Goal: Find specific page/section: Find specific page/section

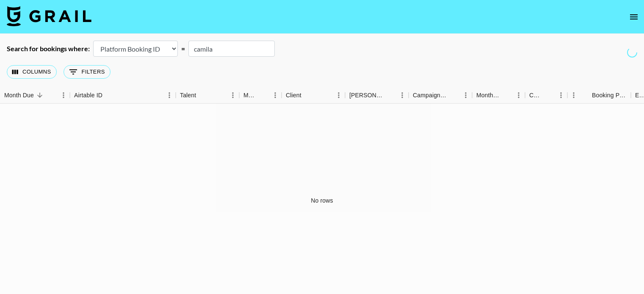
select select "id"
click at [631, 15] on icon "open drawer" at bounding box center [634, 16] width 8 height 5
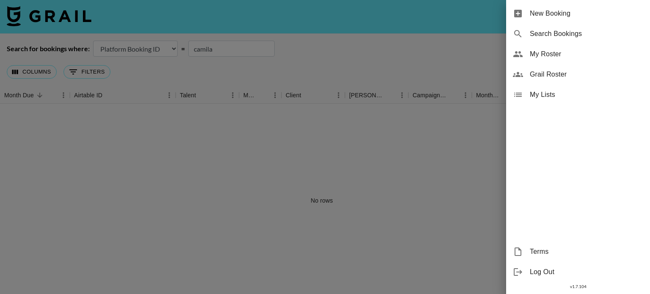
click at [544, 69] on span "Grail Roster" at bounding box center [586, 74] width 113 height 10
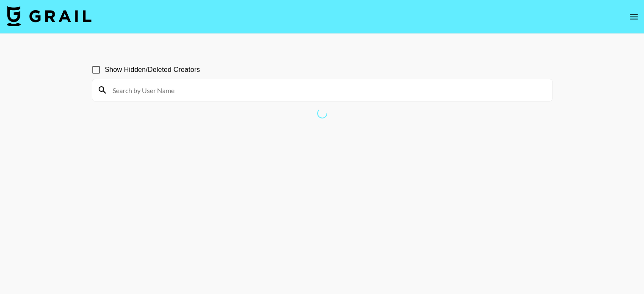
click at [170, 93] on input at bounding box center [327, 90] width 439 height 14
click at [633, 18] on icon "open drawer" at bounding box center [634, 17] width 10 height 10
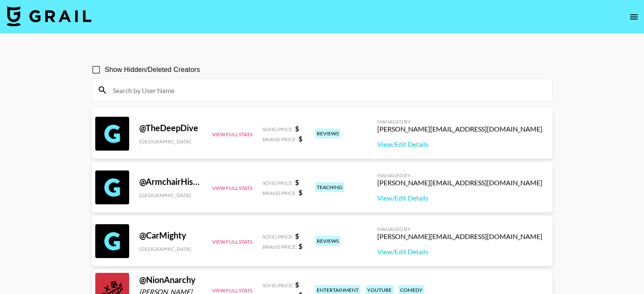
click at [198, 101] on div at bounding box center [322, 90] width 460 height 22
click at [198, 94] on input at bounding box center [327, 90] width 439 height 14
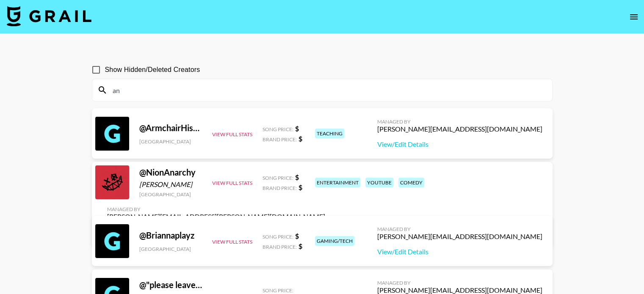
type input "a"
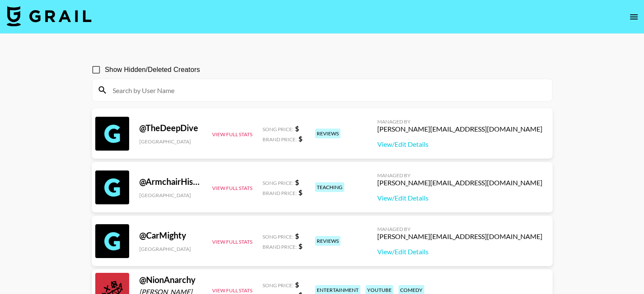
click at [211, 88] on input at bounding box center [327, 90] width 439 height 14
click at [627, 16] on button "open drawer" at bounding box center [633, 16] width 17 height 17
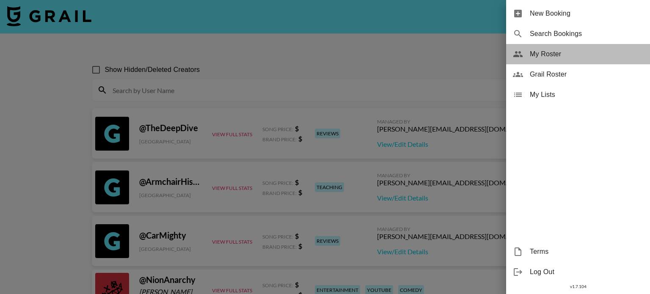
click at [552, 59] on div "My Roster" at bounding box center [578, 54] width 144 height 20
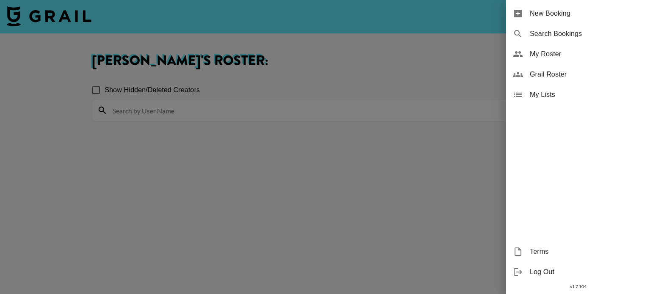
click at [469, 120] on div at bounding box center [325, 147] width 650 height 294
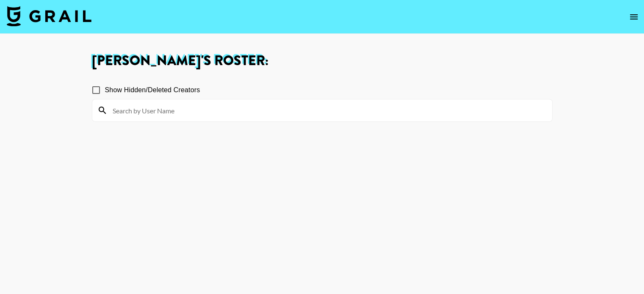
click at [188, 110] on input at bounding box center [327, 111] width 439 height 14
click at [632, 18] on icon "open drawer" at bounding box center [634, 16] width 8 height 5
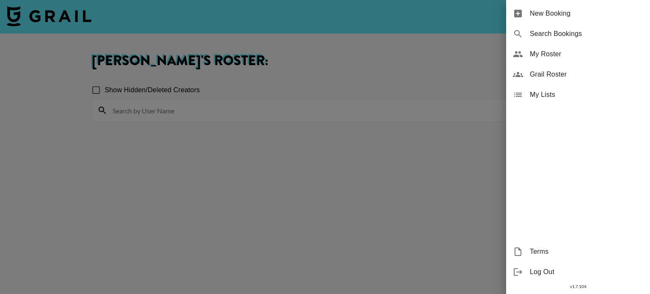
click at [569, 79] on span "Grail Roster" at bounding box center [586, 74] width 113 height 10
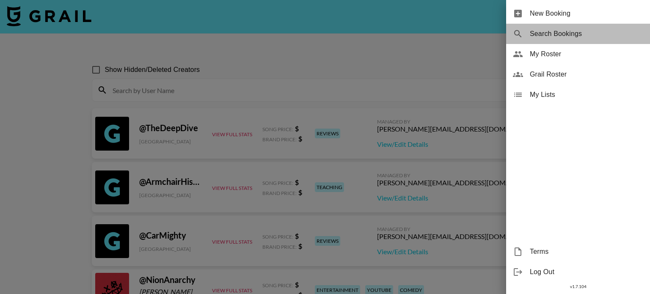
click at [555, 32] on span "Search Bookings" at bounding box center [586, 34] width 113 height 10
select select "id"
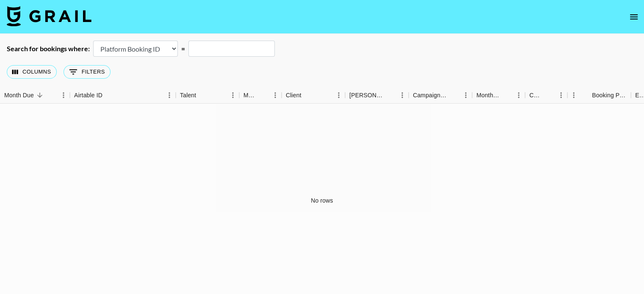
click at [629, 14] on icon "open drawer" at bounding box center [634, 17] width 10 height 10
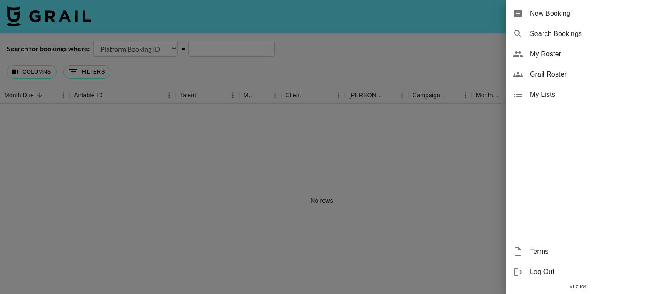
click at [555, 14] on span "New Booking" at bounding box center [586, 13] width 113 height 10
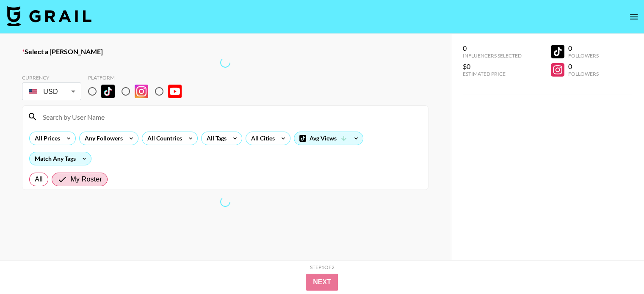
click at [629, 16] on icon "open drawer" at bounding box center [634, 17] width 10 height 10
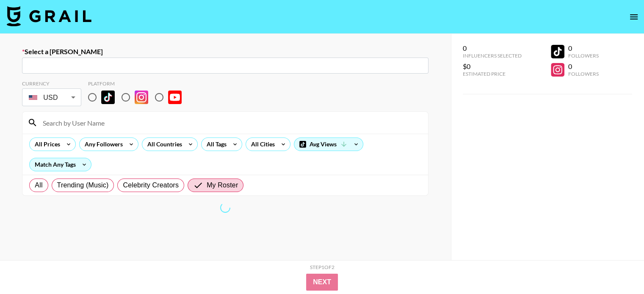
click at [637, 17] on icon "open drawer" at bounding box center [634, 17] width 10 height 10
click at [642, 12] on nav at bounding box center [322, 17] width 644 height 34
click at [636, 15] on icon "open drawer" at bounding box center [634, 16] width 8 height 5
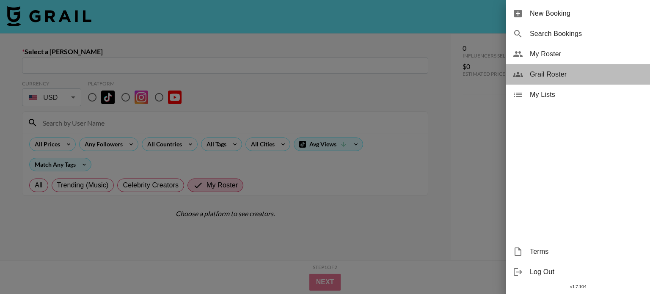
click at [547, 76] on span "Grail Roster" at bounding box center [586, 74] width 113 height 10
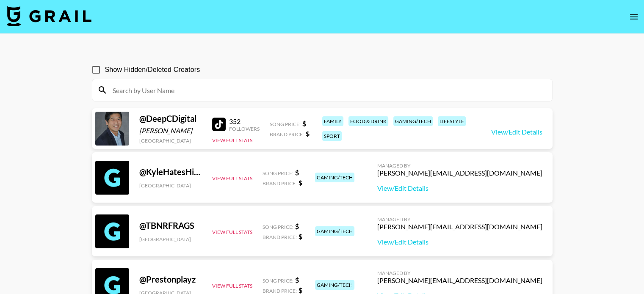
click at [323, 96] on input at bounding box center [327, 90] width 439 height 14
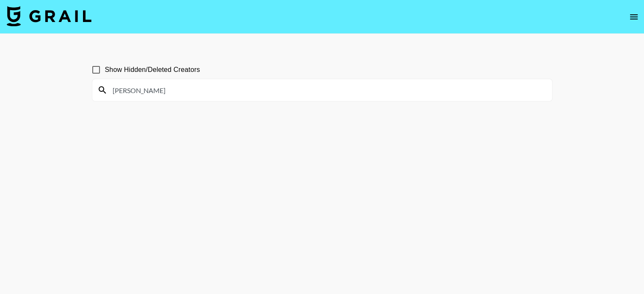
drag, startPoint x: 140, startPoint y: 84, endPoint x: 49, endPoint y: 89, distance: 90.7
click at [49, 89] on main "Show Hidden/Deleted Creators [PERSON_NAME]" at bounding box center [322, 167] width 644 height 267
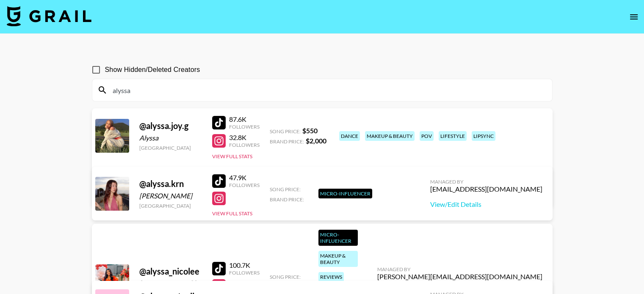
drag, startPoint x: 150, startPoint y: 94, endPoint x: 84, endPoint y: 99, distance: 66.7
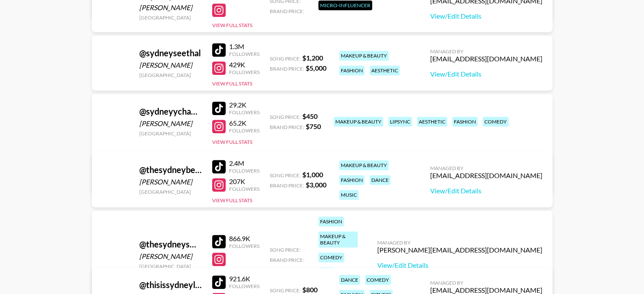
scroll to position [593, 0]
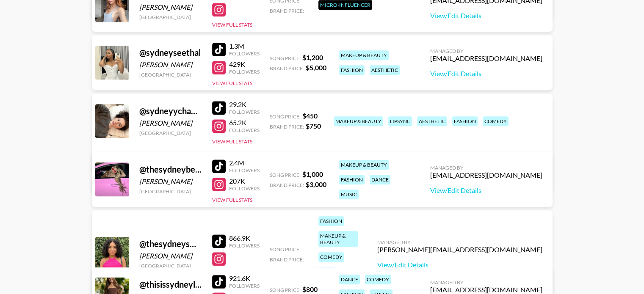
type input "[GEOGRAPHIC_DATA]"
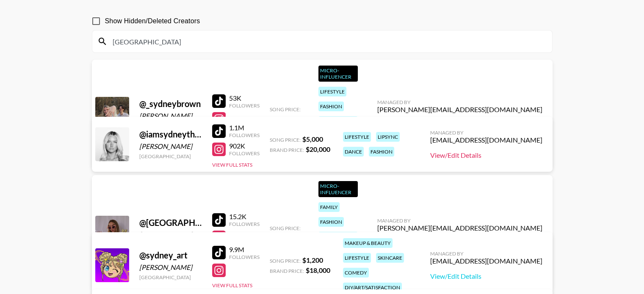
scroll to position [42, 0]
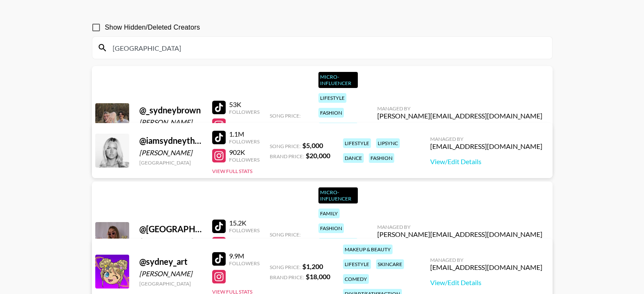
click at [245, 137] on button "View Full Stats" at bounding box center [232, 140] width 40 height 6
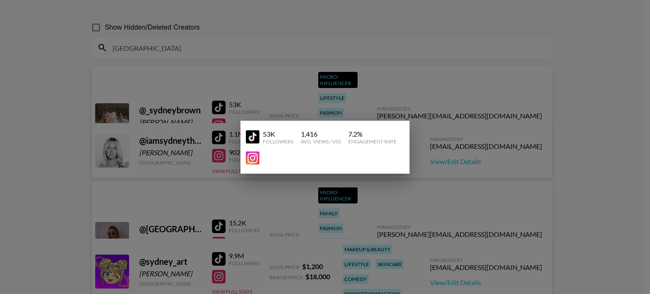
click at [309, 96] on div at bounding box center [325, 147] width 650 height 294
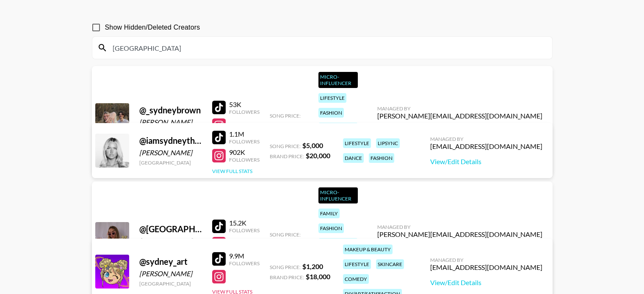
click at [230, 169] on button "View Full Stats" at bounding box center [232, 171] width 40 height 6
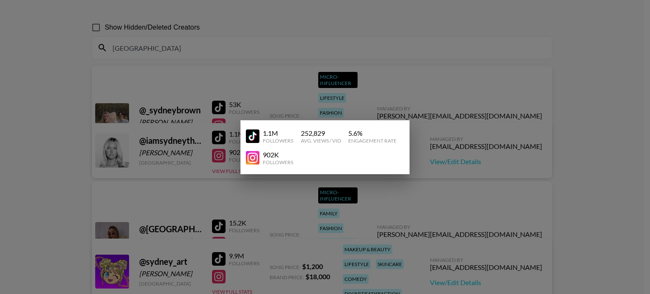
click at [312, 91] on div at bounding box center [325, 147] width 650 height 294
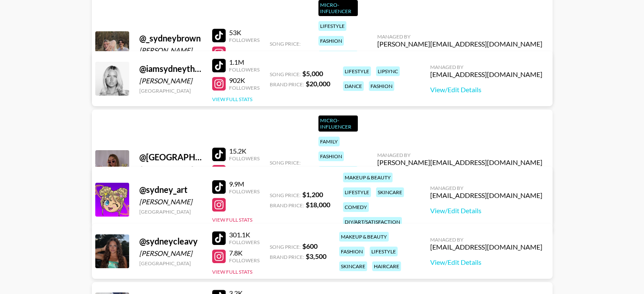
scroll to position [0, 0]
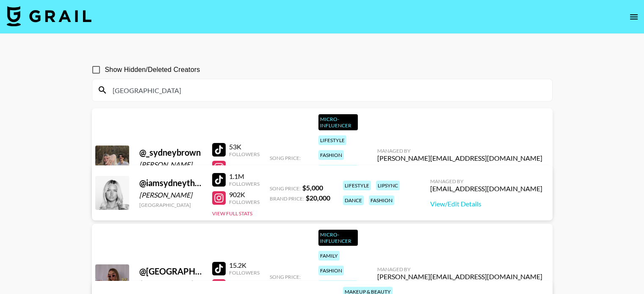
click at [637, 19] on icon "open drawer" at bounding box center [634, 17] width 10 height 10
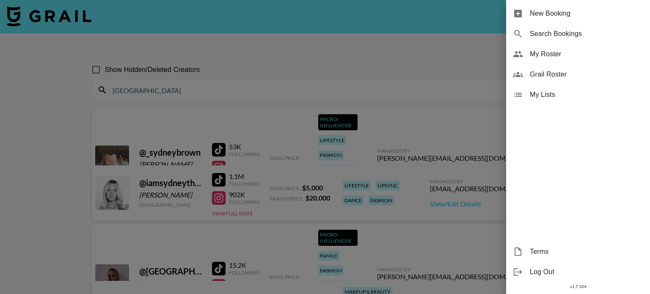
click at [535, 75] on span "Grail Roster" at bounding box center [586, 74] width 113 height 10
click at [432, 42] on div at bounding box center [325, 147] width 650 height 294
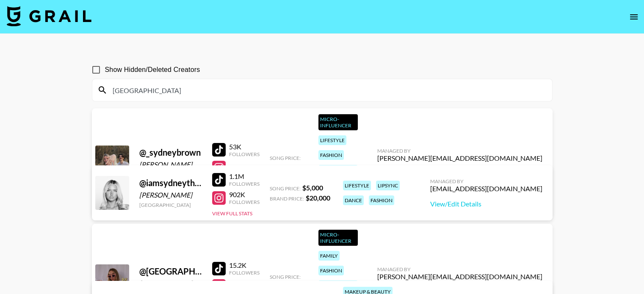
drag, startPoint x: 136, startPoint y: 94, endPoint x: 90, endPoint y: 94, distance: 46.6
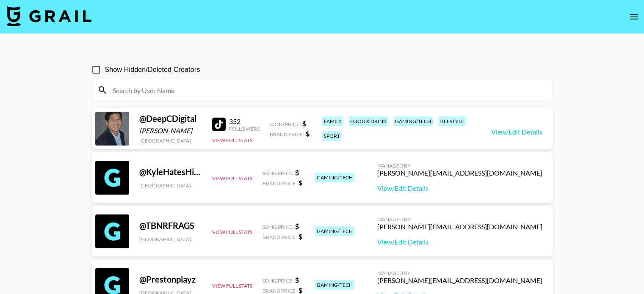
click at [98, 68] on input "Show Hidden/Deleted Creators" at bounding box center [96, 70] width 18 height 18
click at [100, 66] on input "Show Hidden/Deleted Creators" at bounding box center [96, 70] width 18 height 18
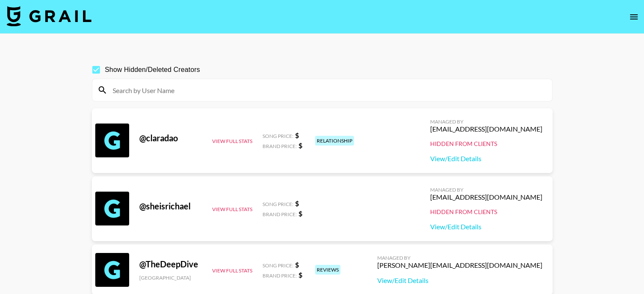
click at [95, 71] on input "Show Hidden/Deleted Creators" at bounding box center [96, 70] width 18 height 18
checkbox input "false"
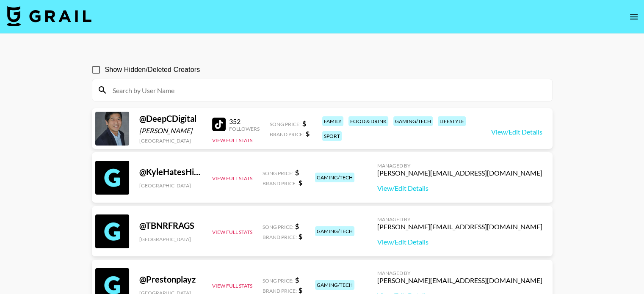
click at [154, 93] on input at bounding box center [327, 90] width 439 height 14
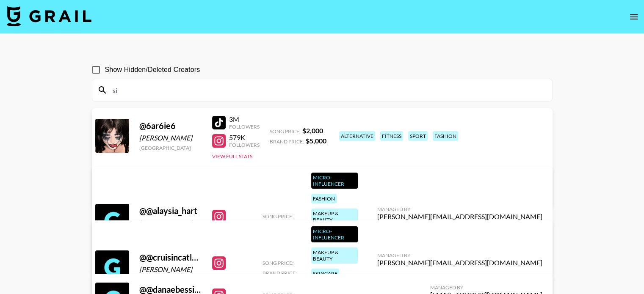
type input "s"
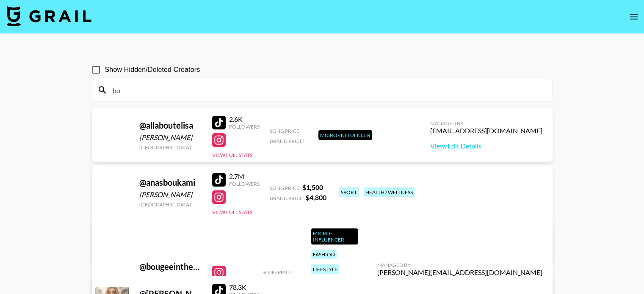
type input "b"
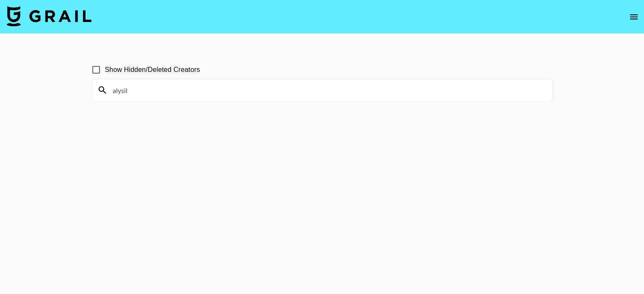
type input "alysil"
